Goal: Task Accomplishment & Management: Manage account settings

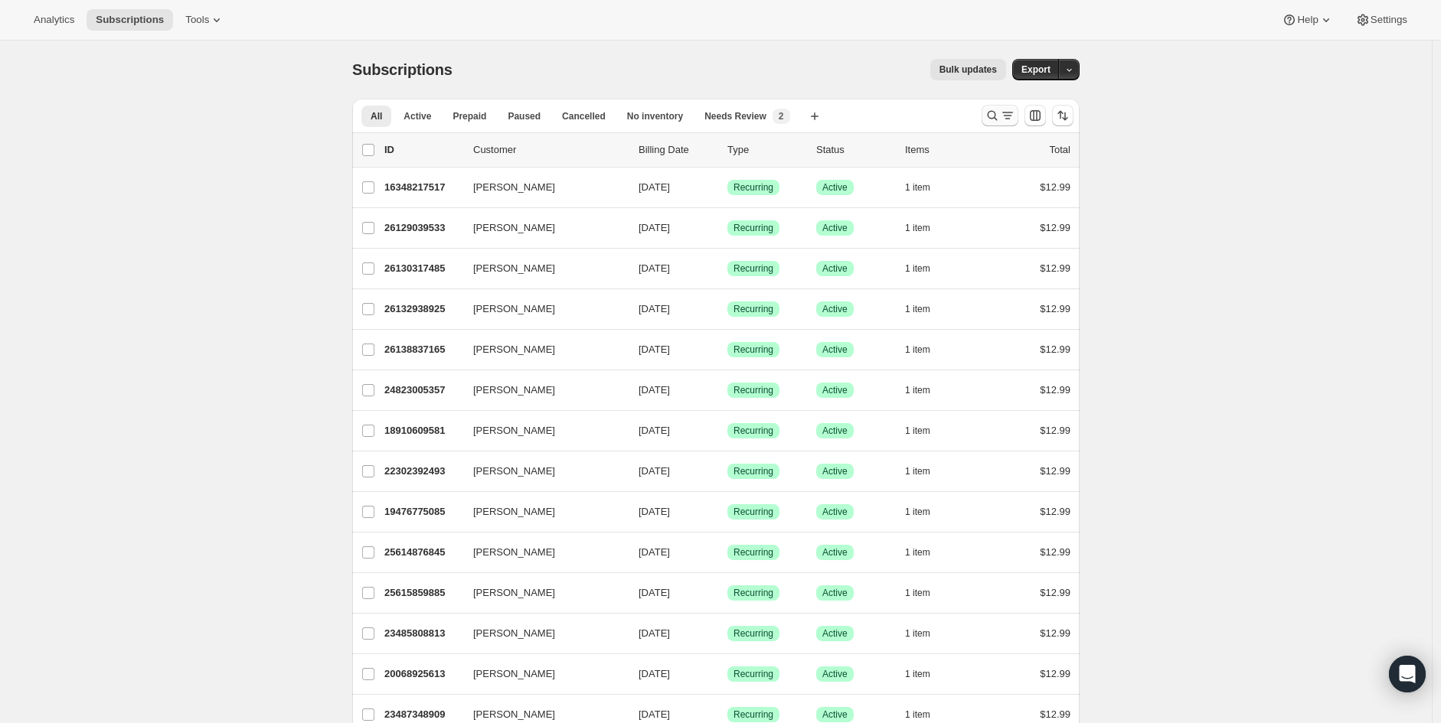
click at [1008, 116] on icon "Search and filter results" at bounding box center [1007, 115] width 15 height 15
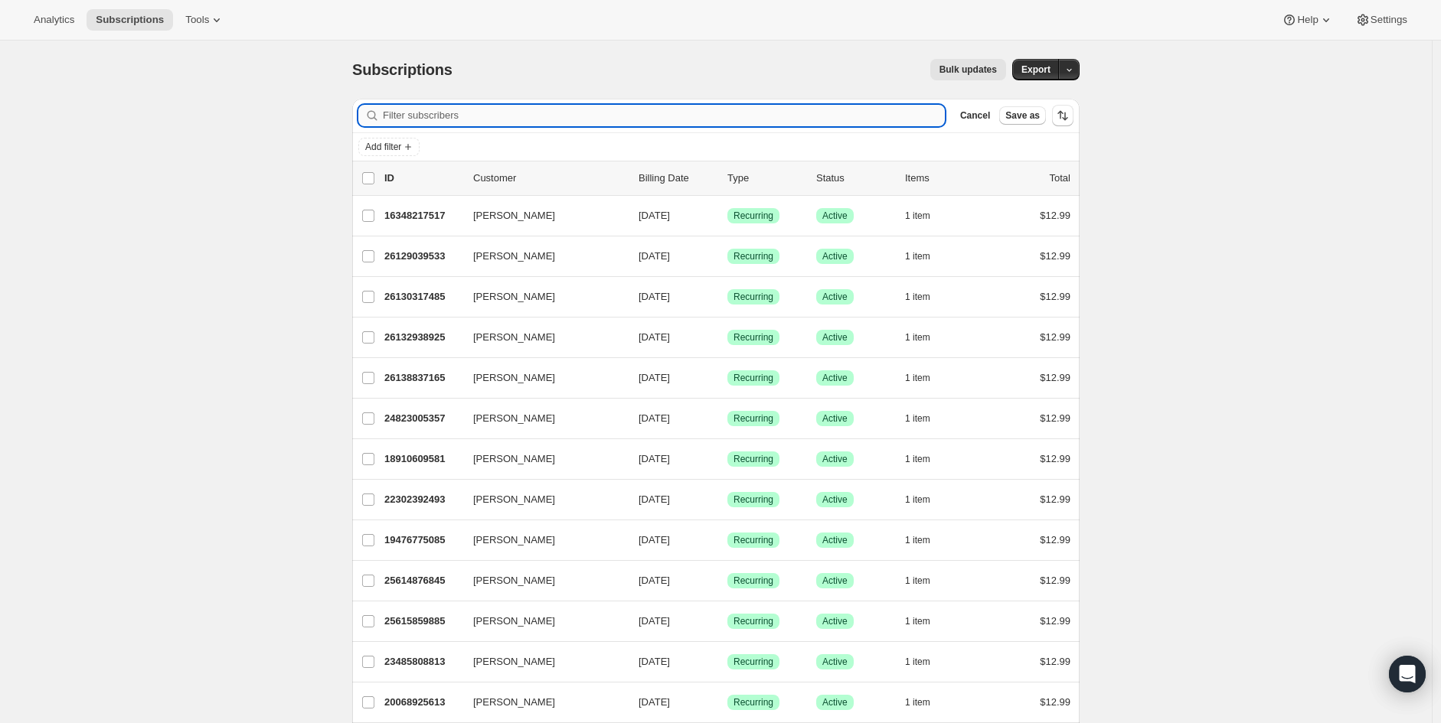
click at [645, 118] on input "Filter subscribers" at bounding box center [664, 115] width 562 height 21
click at [459, 122] on input "Filter subscribers" at bounding box center [664, 115] width 562 height 21
paste input "[EMAIL_ADDRESS][DOMAIN_NAME]"
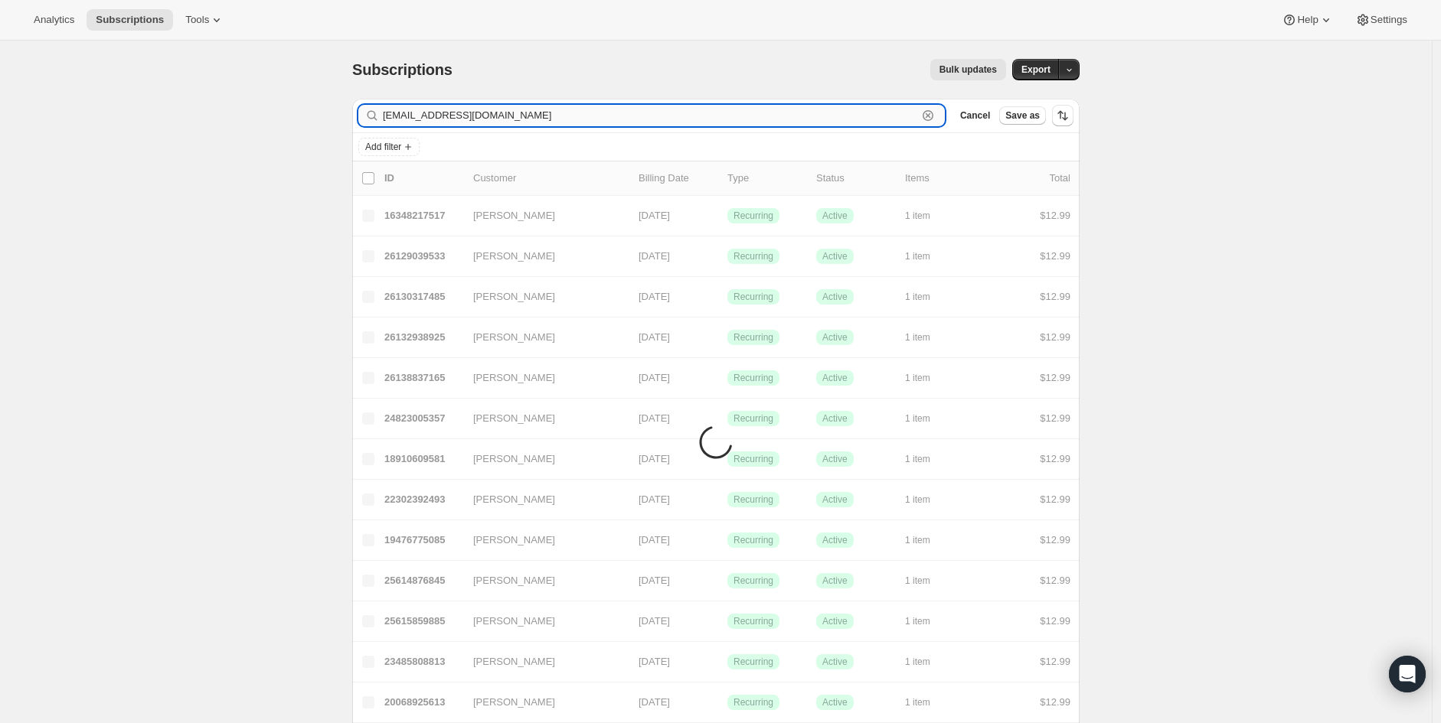
type input "[EMAIL_ADDRESS][DOMAIN_NAME]"
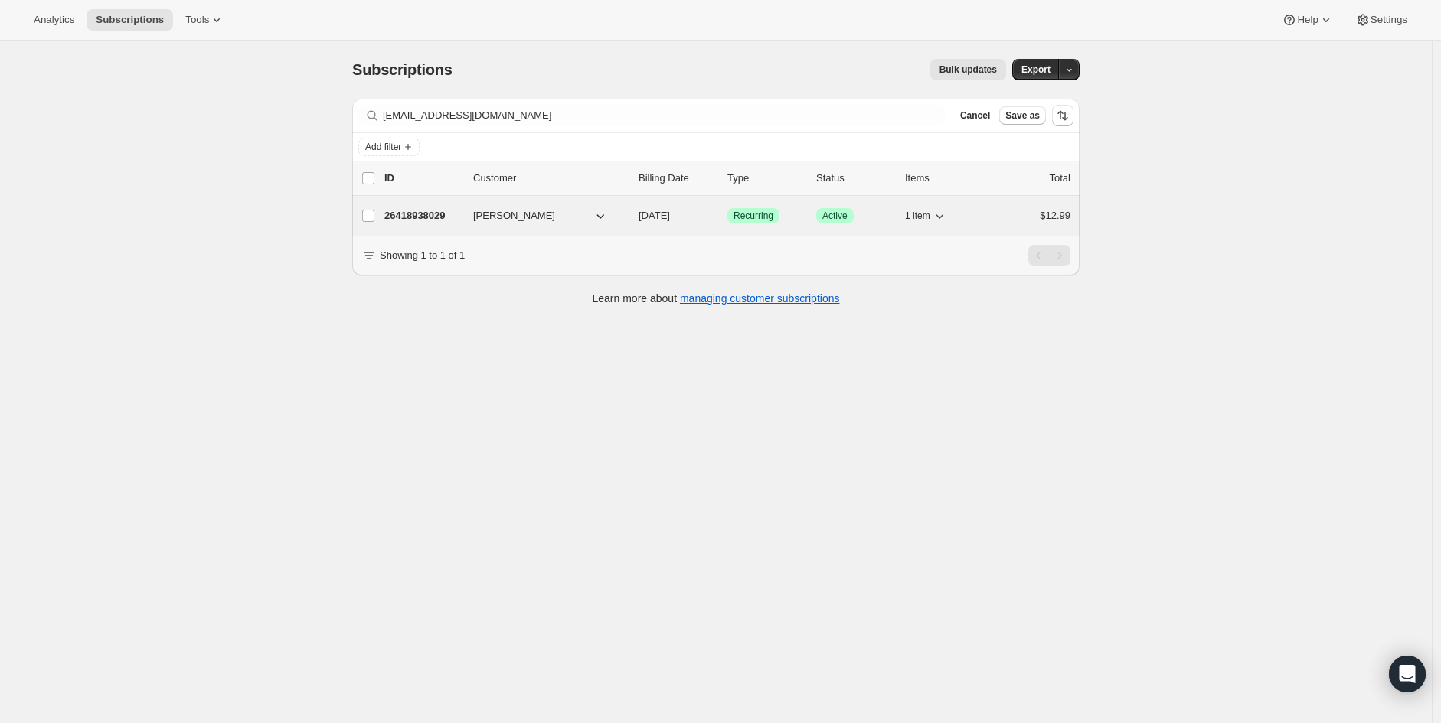
click at [606, 224] on div "26418938029 [PERSON_NAME] [DATE] Success Recurring Success Active 1 item $12.99" at bounding box center [727, 215] width 686 height 21
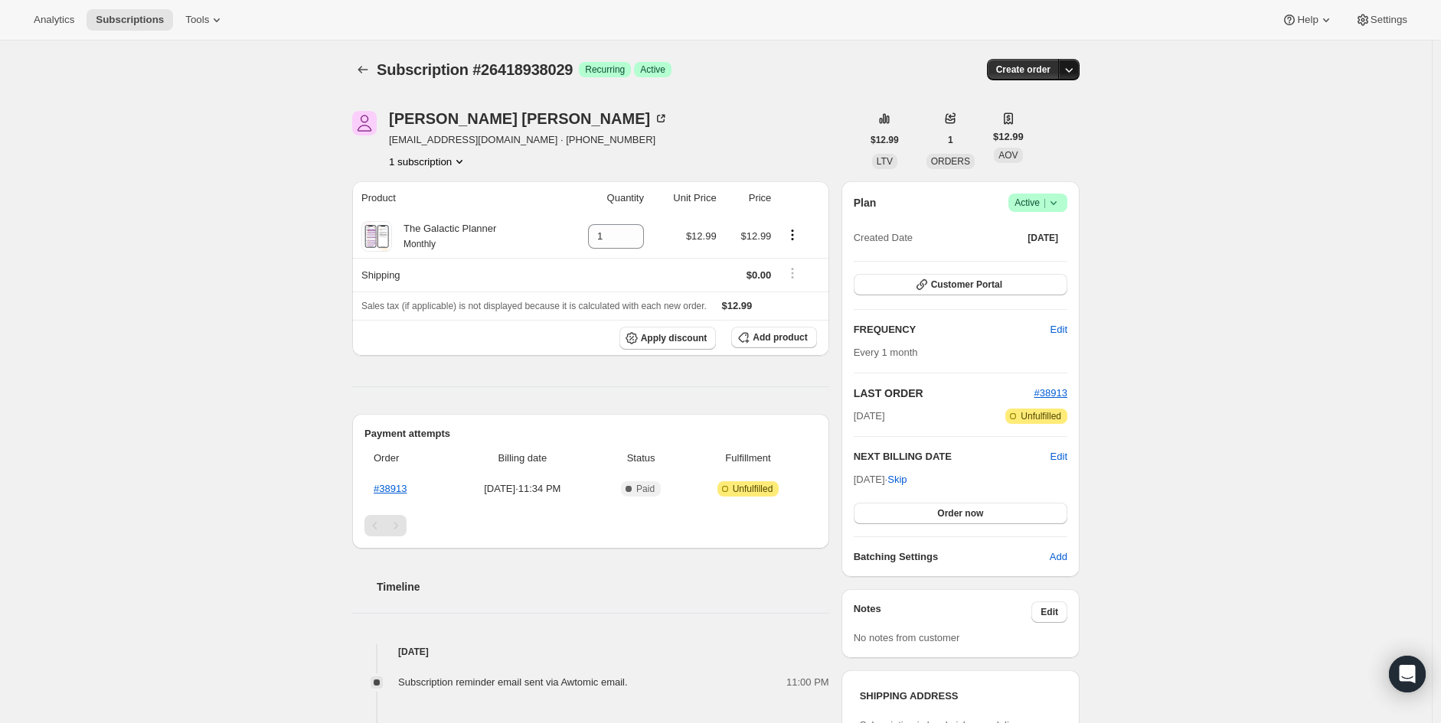
click at [1076, 69] on icon "button" at bounding box center [1068, 69] width 15 height 15
drag, startPoint x: 1078, startPoint y: 70, endPoint x: 1073, endPoint y: 88, distance: 18.2
click at [1076, 71] on icon "button" at bounding box center [1068, 69] width 15 height 15
click at [1061, 202] on icon at bounding box center [1053, 202] width 15 height 15
click at [1037, 257] on span "Cancel subscription" at bounding box center [1043, 258] width 87 height 11
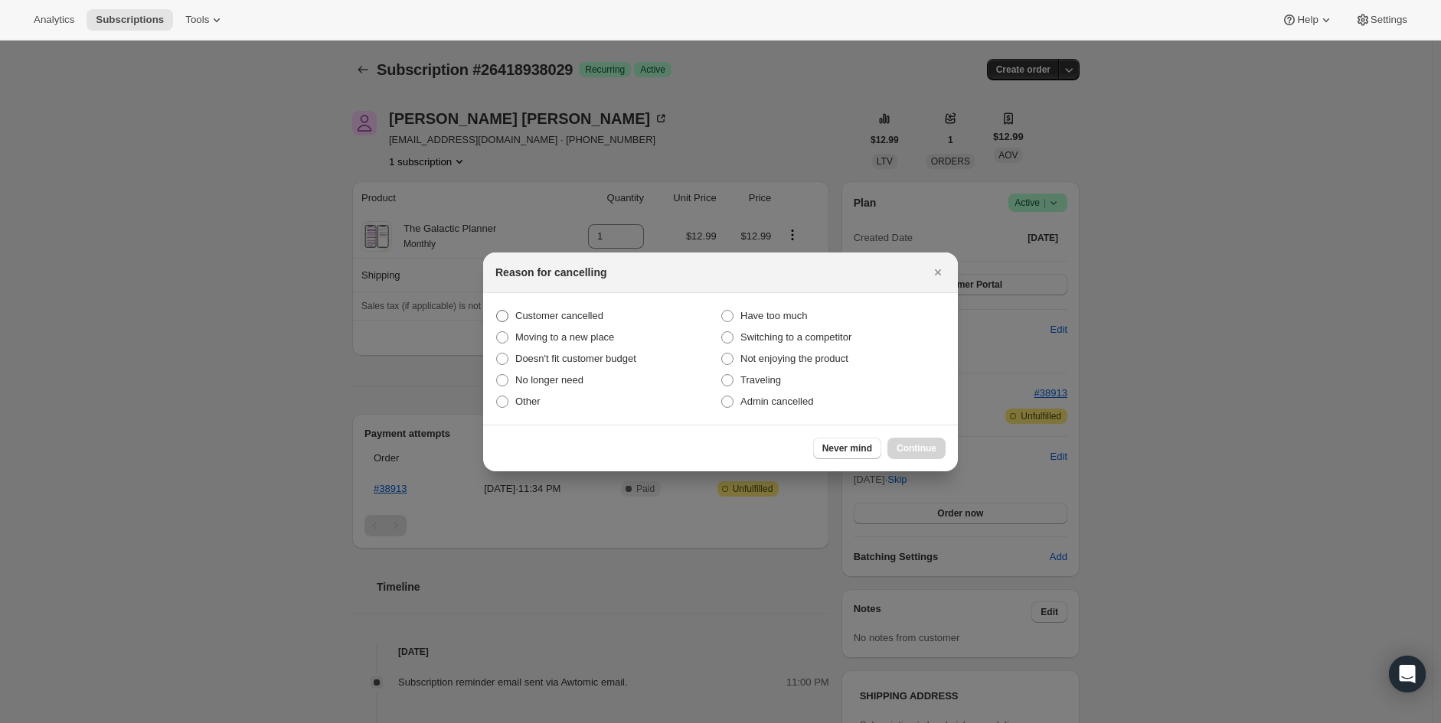
click at [563, 316] on span "Customer cancelled" at bounding box center [559, 315] width 88 height 11
click at [497, 311] on input "Customer cancelled" at bounding box center [496, 310] width 1 height 1
radio input "true"
click at [906, 449] on span "Continue" at bounding box center [917, 449] width 40 height 12
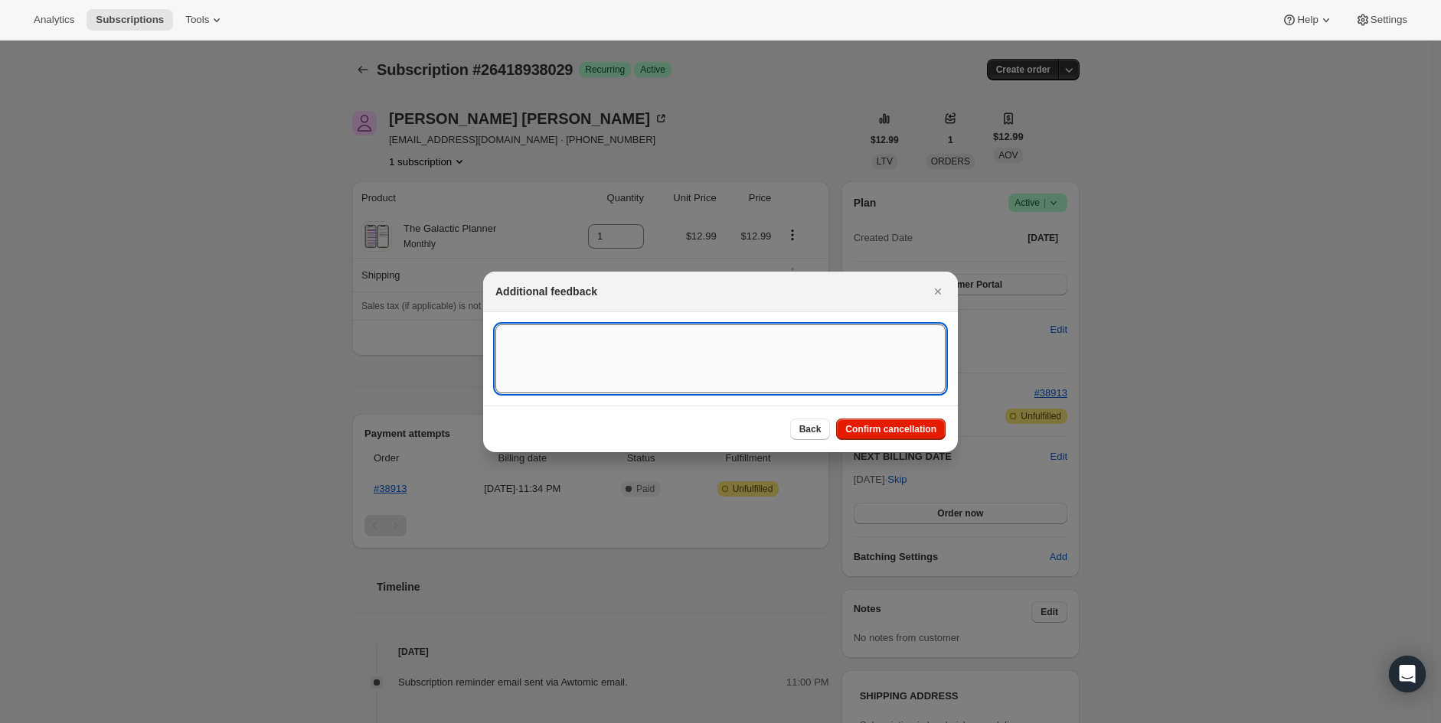
click at [685, 353] on textarea ":rbs:" at bounding box center [720, 359] width 450 height 69
type textarea "budget"
type textarea "no longer need"
drag, startPoint x: 861, startPoint y: 431, endPoint x: 873, endPoint y: 420, distance: 16.3
click at [861, 431] on span "Confirm cancellation" at bounding box center [890, 429] width 91 height 12
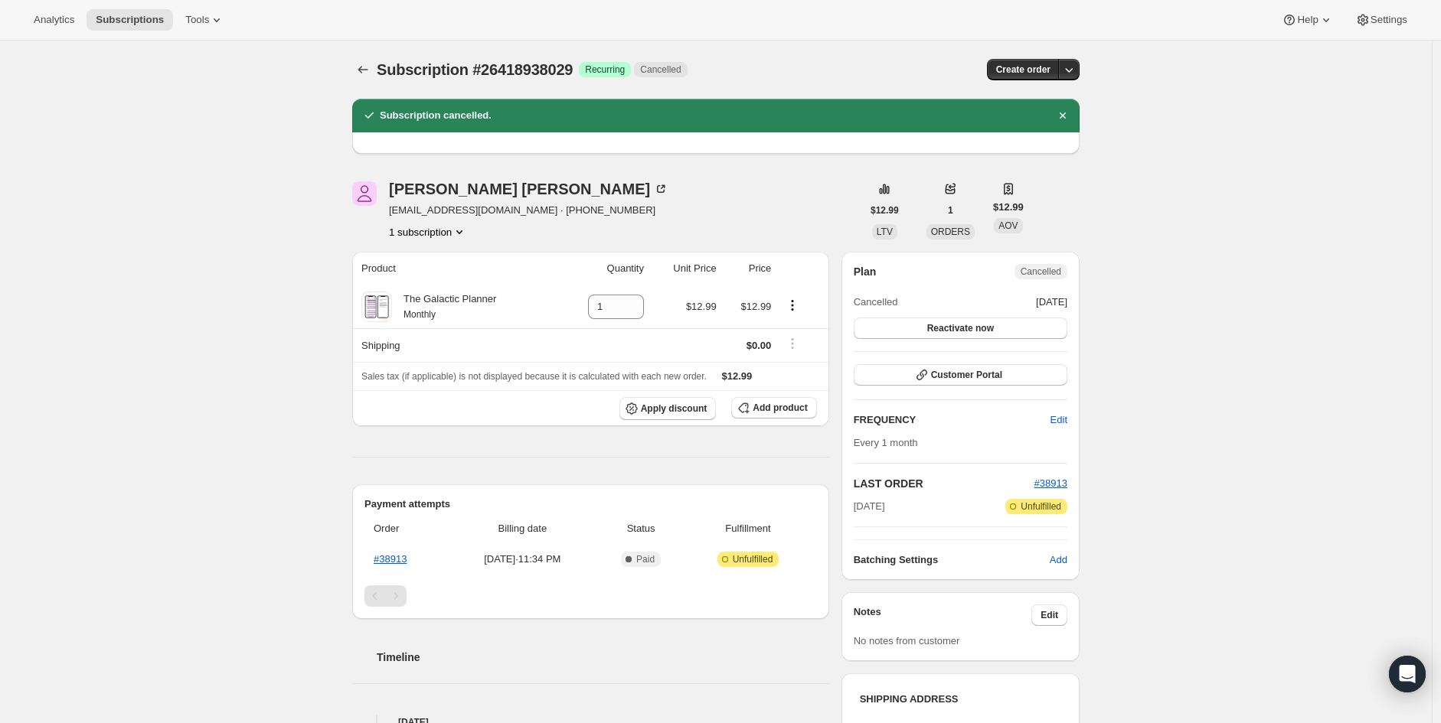
click at [1328, 320] on div "Subscription #26418938029. This page is ready Subscription #26418938029 Success…" at bounding box center [716, 519] width 1432 height 956
click at [1249, 222] on div "Subscription #26418938029. This page is ready Subscription #26418938029 Success…" at bounding box center [716, 519] width 1432 height 956
click at [271, 361] on div "Subscription #26418938029. This page is ready Subscription #26418938029 Success…" at bounding box center [716, 519] width 1432 height 956
click at [366, 67] on icon "Subscriptions" at bounding box center [362, 69] width 15 height 15
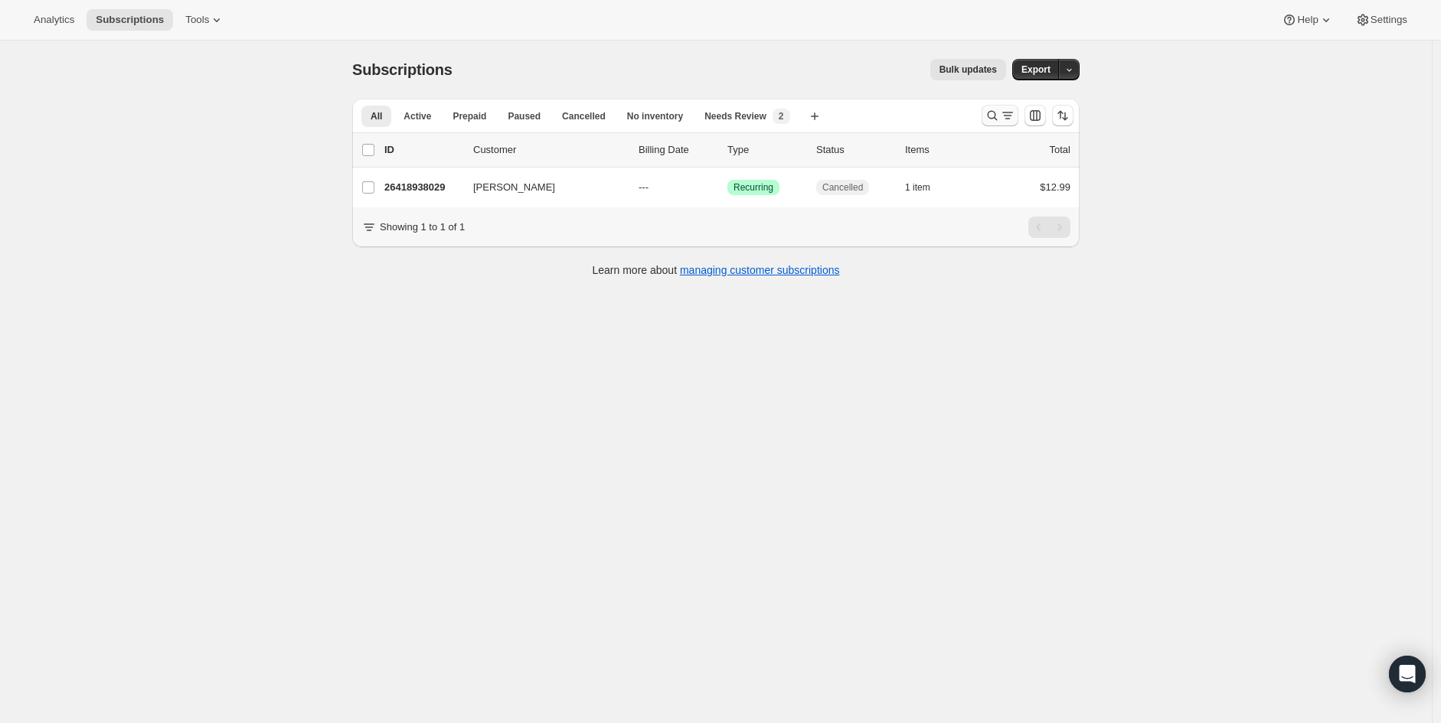
click at [997, 109] on icon "Search and filter results" at bounding box center [992, 115] width 15 height 15
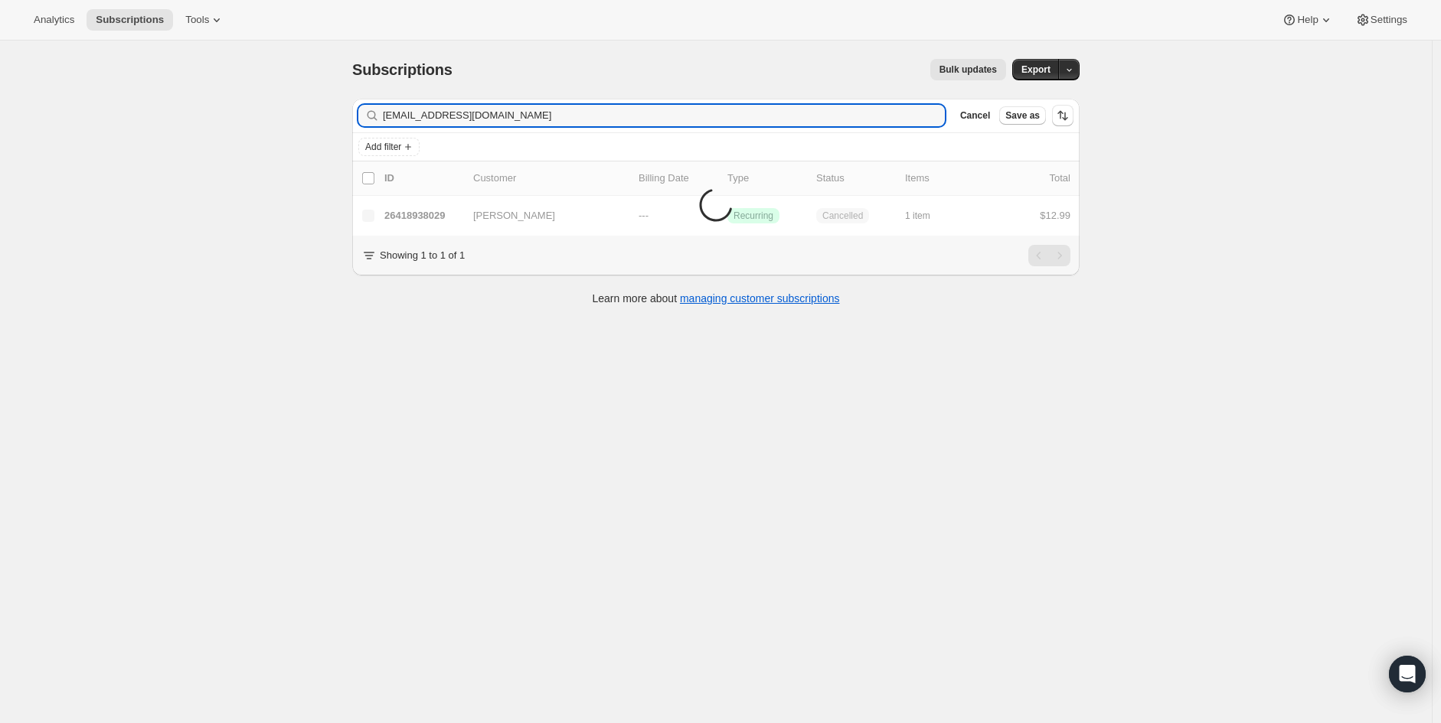
type input "[EMAIL_ADDRESS][DOMAIN_NAME]"
click at [257, 223] on div "Subscriptions. This page is ready Subscriptions Bulk updates More actions Bulk …" at bounding box center [716, 402] width 1432 height 723
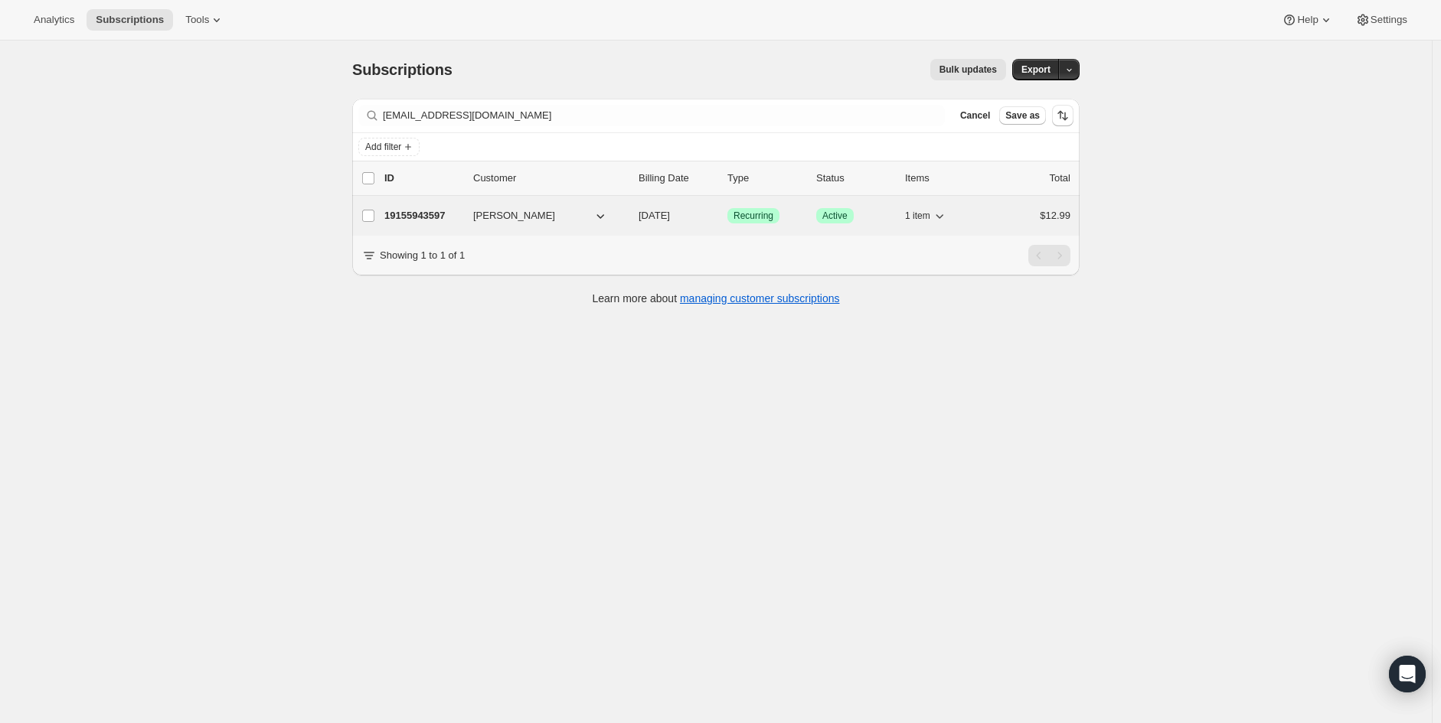
click at [433, 213] on p "19155943597" at bounding box center [422, 215] width 77 height 15
